Goal: Information Seeking & Learning: Learn about a topic

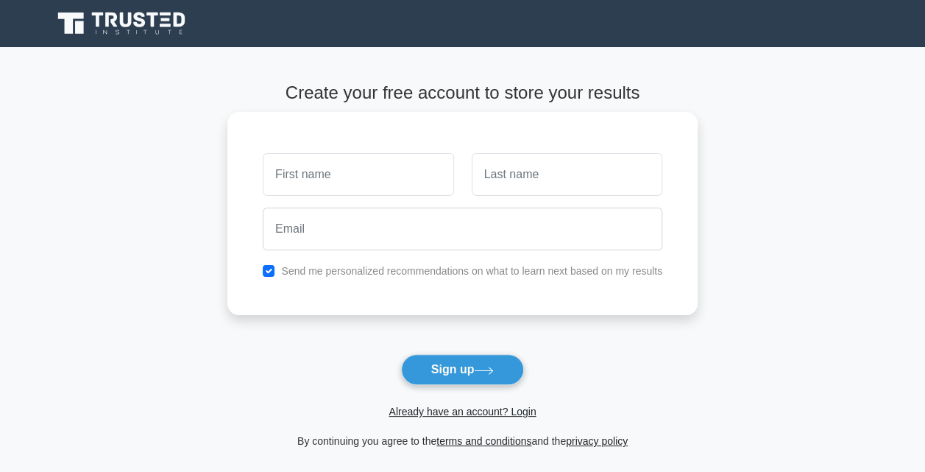
click at [330, 170] on input "text" at bounding box center [358, 174] width 191 height 43
type input "[PERSON_NAME]"
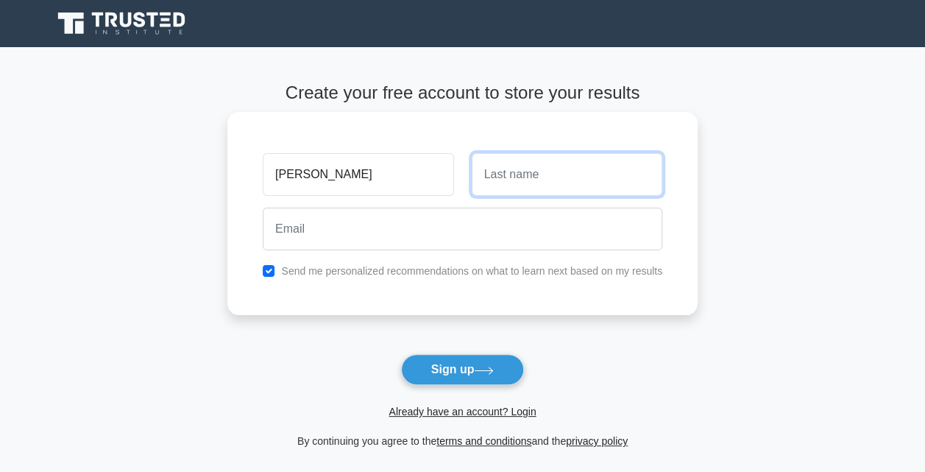
type input "FIDELIS"
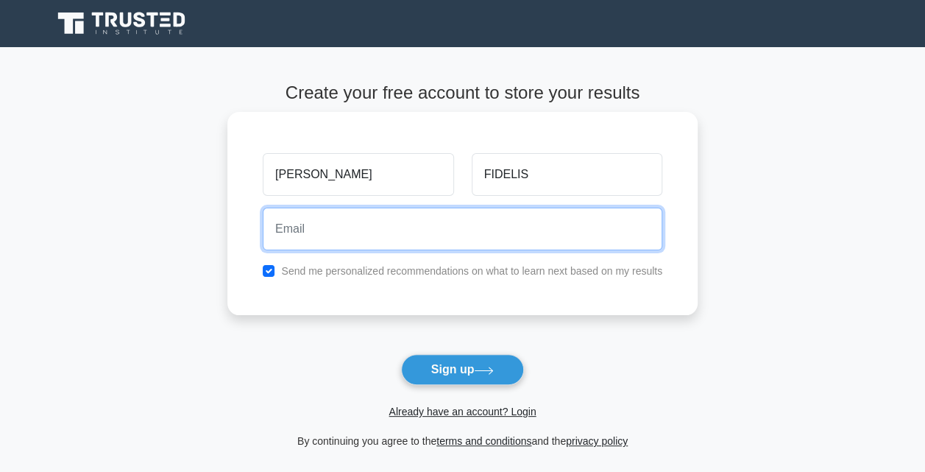
click at [329, 229] on input "email" at bounding box center [463, 229] width 400 height 43
type input "[EMAIL_ADDRESS][DOMAIN_NAME]"
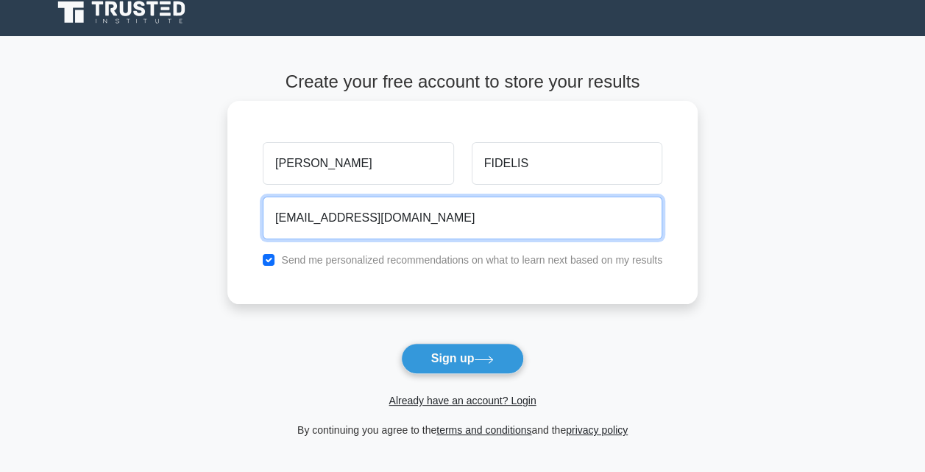
scroll to position [13, 0]
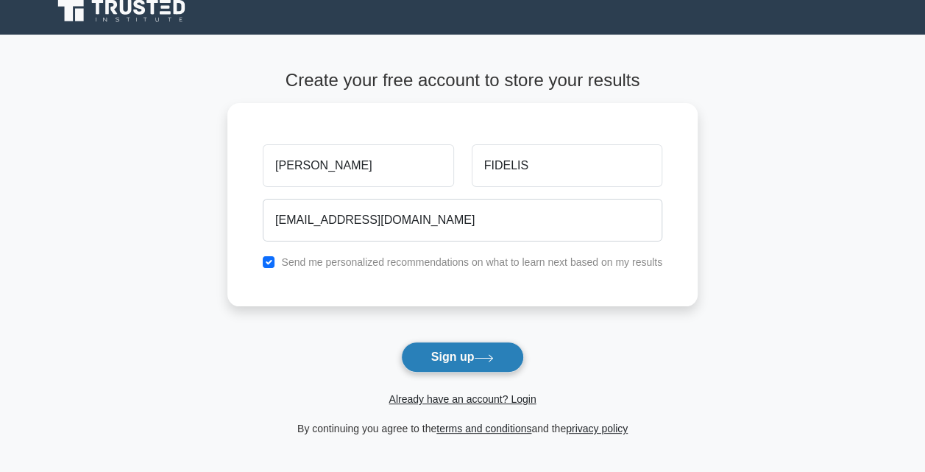
click at [457, 353] on button "Sign up" at bounding box center [463, 356] width 124 height 31
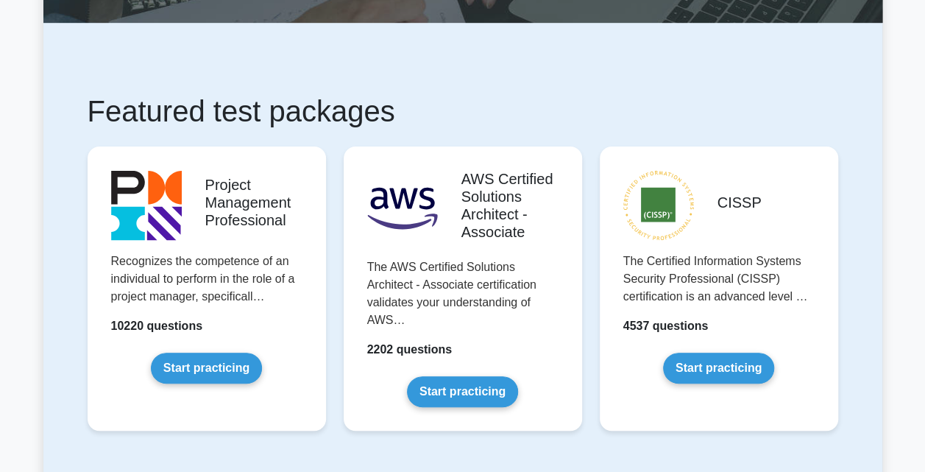
scroll to position [196, 0]
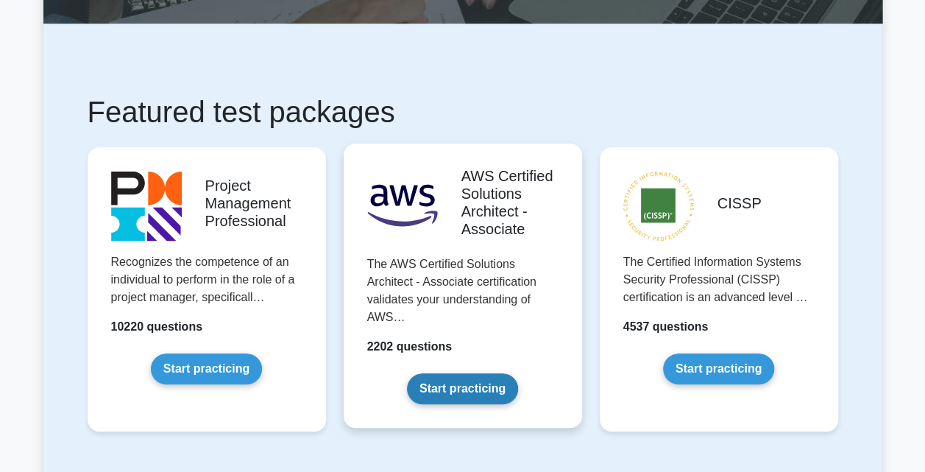
click at [439, 390] on link "Start practicing" at bounding box center [462, 388] width 111 height 31
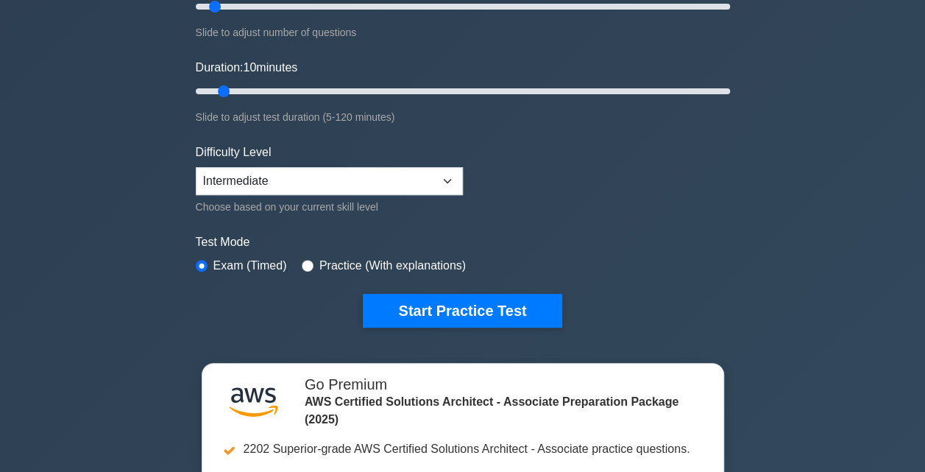
scroll to position [226, 0]
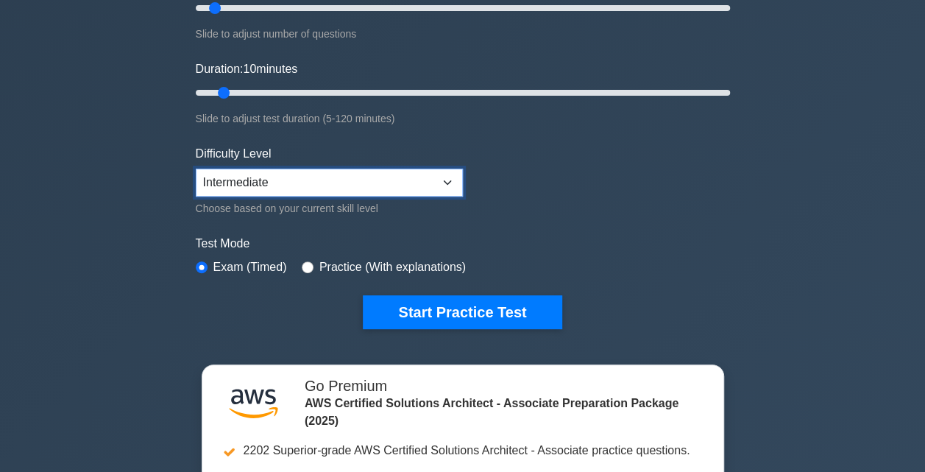
click at [446, 184] on select "Beginner Intermediate Expert" at bounding box center [329, 183] width 267 height 28
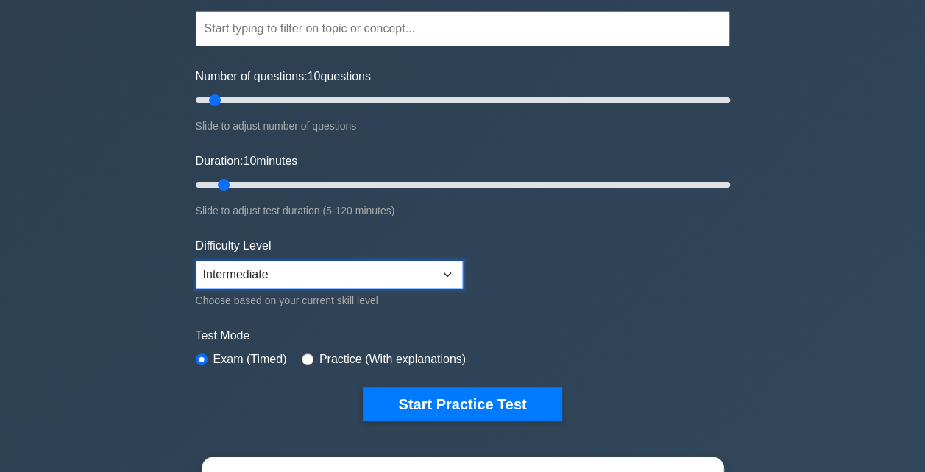
scroll to position [97, 0]
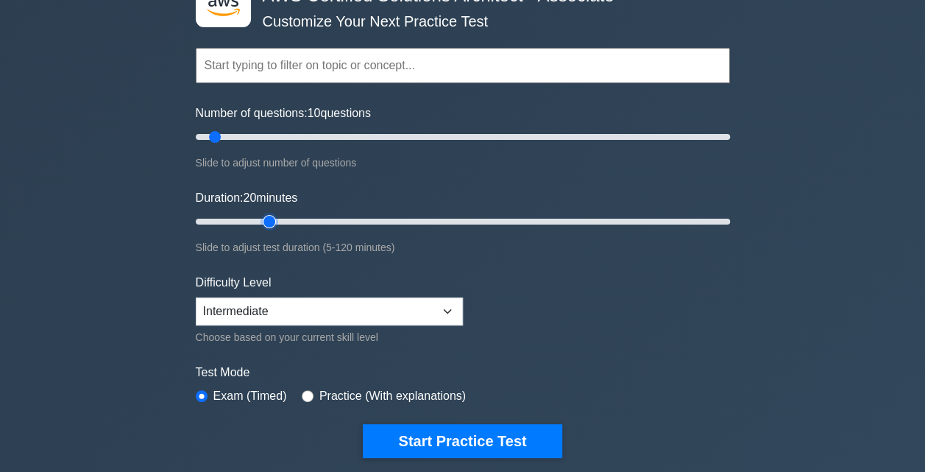
type input "20"
click at [263, 222] on input "Duration: 20 minutes" at bounding box center [463, 222] width 534 height 18
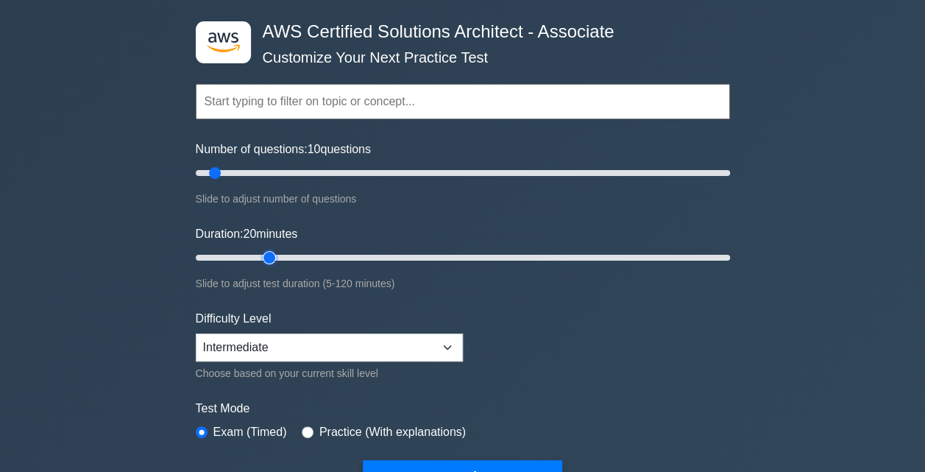
scroll to position [48, 0]
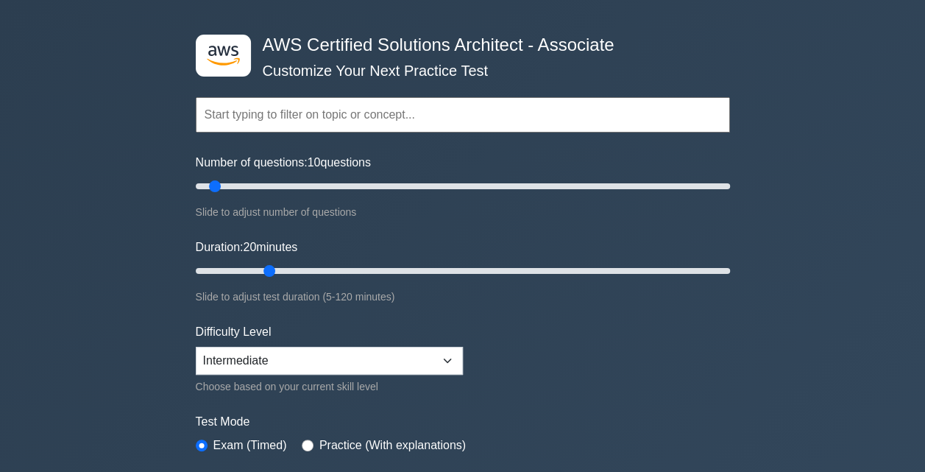
click at [266, 117] on input "text" at bounding box center [463, 114] width 534 height 35
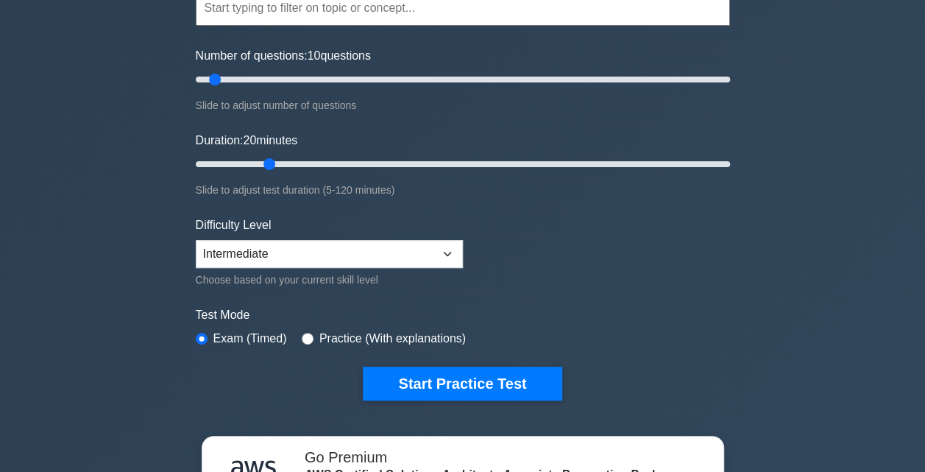
scroll to position [157, 0]
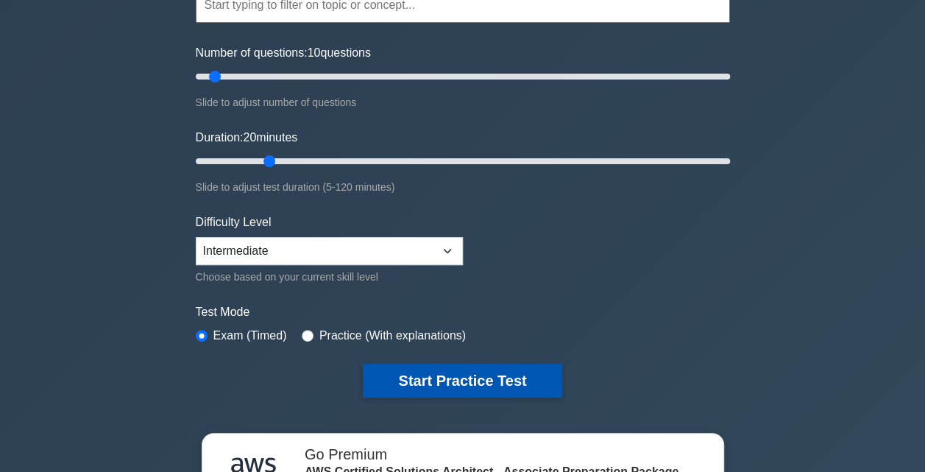
click at [414, 379] on button "Start Practice Test" at bounding box center [462, 381] width 199 height 34
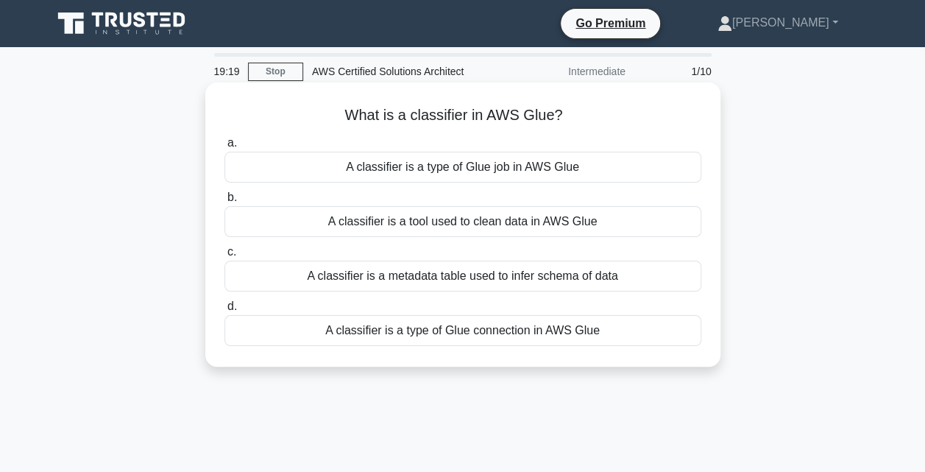
click at [370, 275] on div "A classifier is a metadata table used to infer schema of data" at bounding box center [462, 276] width 477 height 31
click at [224, 257] on input "c. A classifier is a metadata table used to infer schema of data" at bounding box center [224, 252] width 0 height 10
